Goal: Information Seeking & Learning: Find specific fact

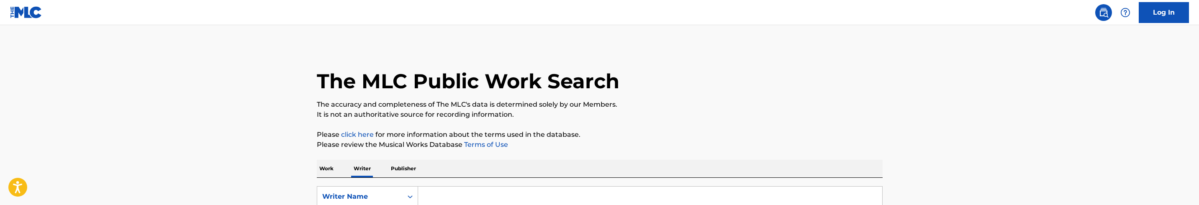
click at [334, 169] on p "Work" at bounding box center [326, 169] width 19 height 18
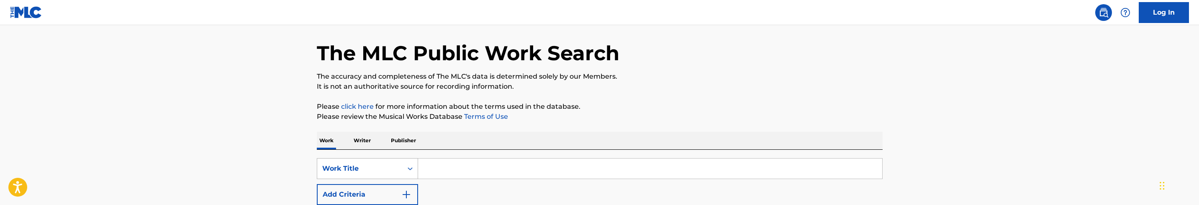
scroll to position [63, 0]
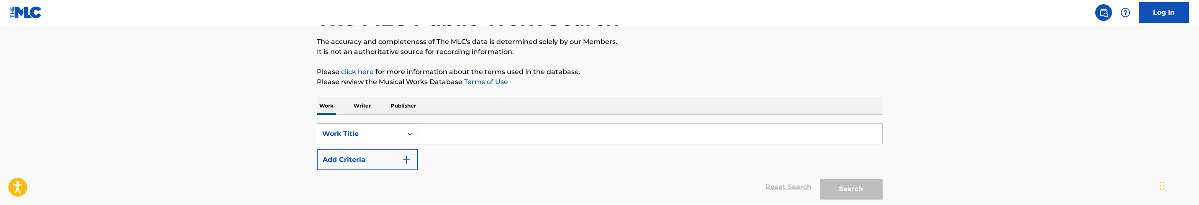
click at [401, 136] on div "Work Title" at bounding box center [359, 134] width 85 height 16
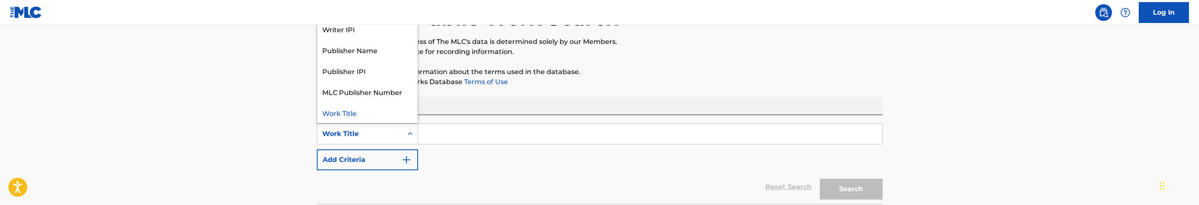
scroll to position [0, 0]
click at [377, 54] on div "MLC Song Code" at bounding box center [367, 49] width 100 height 21
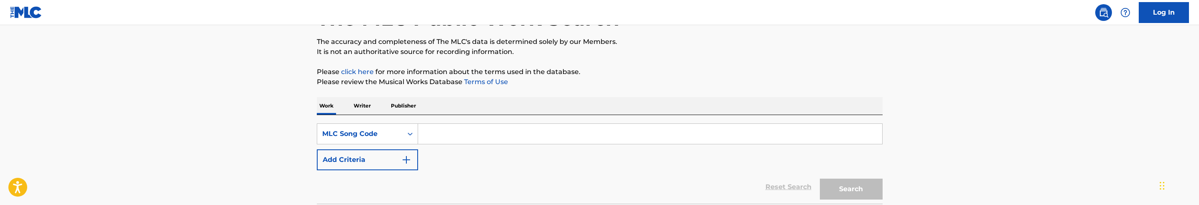
click at [467, 129] on input "Search Form" at bounding box center [650, 134] width 464 height 20
paste input "AE0VQA"
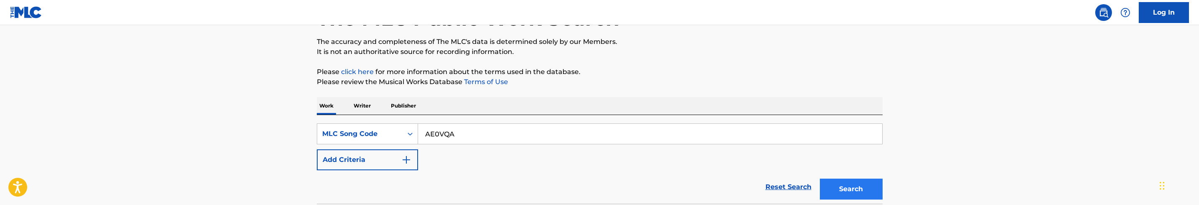
type input "AE0VQA"
click at [858, 183] on button "Search" at bounding box center [851, 189] width 63 height 21
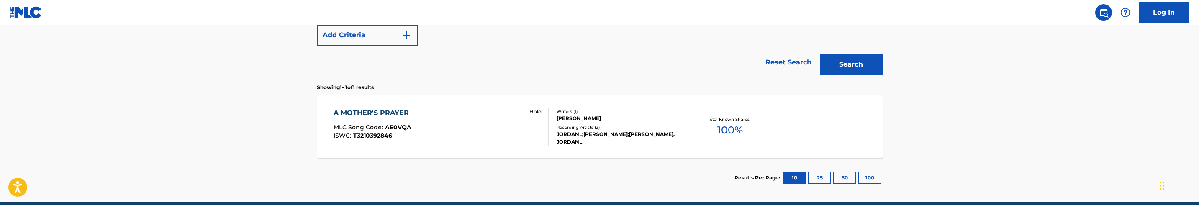
scroll to position [188, 0]
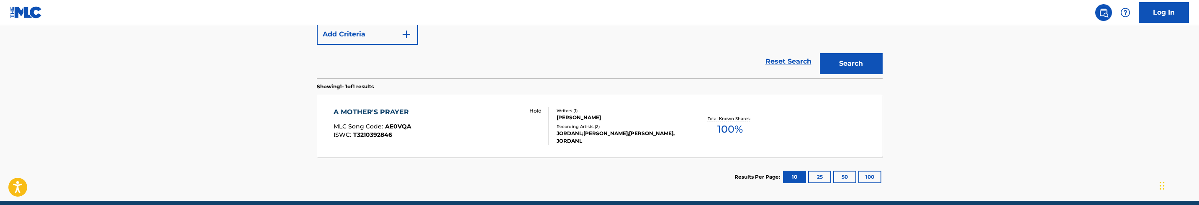
click at [509, 132] on div "A MOTHER'S PRAYER MLC Song Code : AE0VQA ISWC : T3210392846 Hold" at bounding box center [441, 126] width 215 height 38
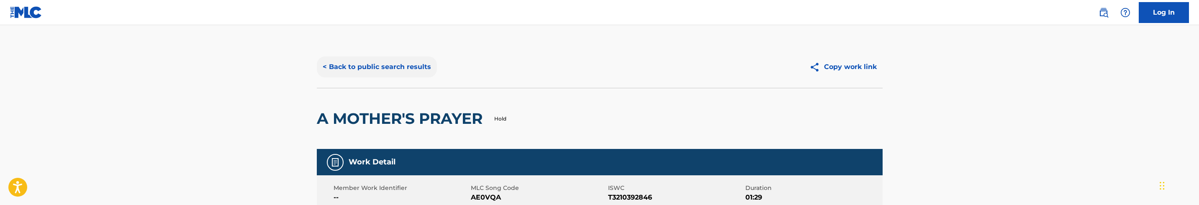
click at [414, 73] on button "< Back to public search results" at bounding box center [377, 67] width 120 height 21
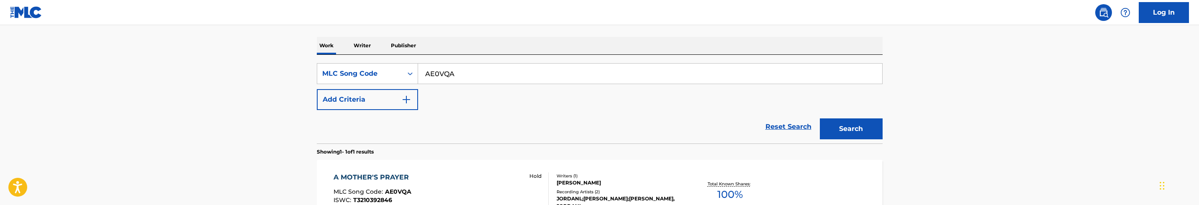
scroll to position [121, 0]
click at [460, 81] on input "AE0VQA" at bounding box center [650, 76] width 464 height 20
paste input "C4UBM"
type input "AC4UBM"
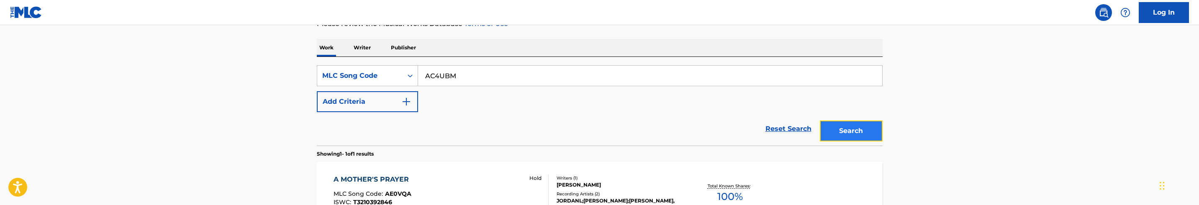
click at [848, 129] on button "Search" at bounding box center [851, 131] width 63 height 21
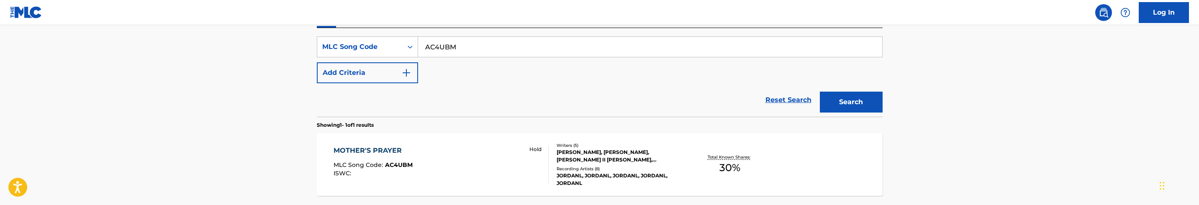
scroll to position [184, 0]
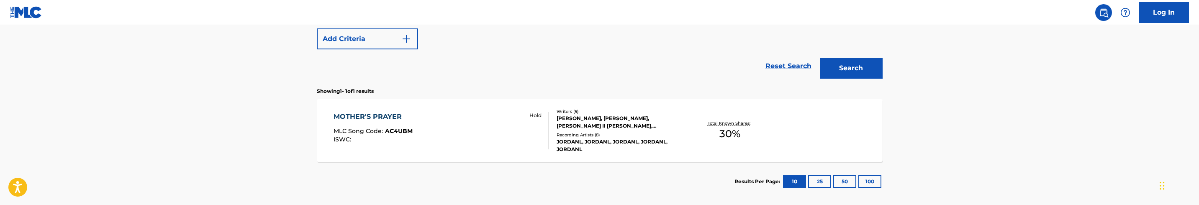
click at [520, 141] on div "MOTHER'S PRAYER MLC Song Code : AC4UBM ISWC : Hold" at bounding box center [441, 131] width 215 height 38
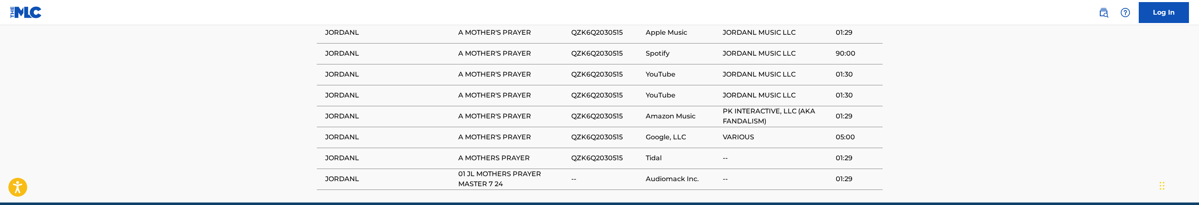
scroll to position [683, 0]
